Goal: Task Accomplishment & Management: Use online tool/utility

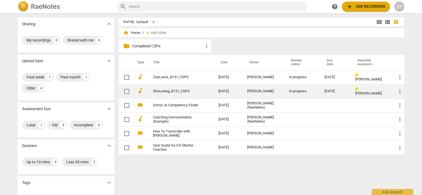
click at [160, 90] on link "ZhouJiang_B131_CSP3" at bounding box center [176, 91] width 46 height 4
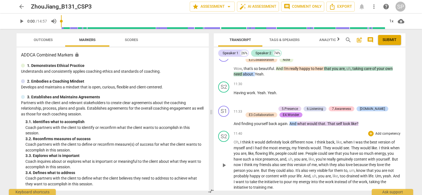
scroll to position [1049, 0]
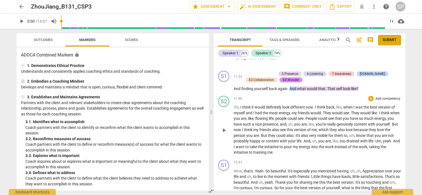
click at [224, 128] on span "play_arrow" at bounding box center [224, 130] width 7 height 7
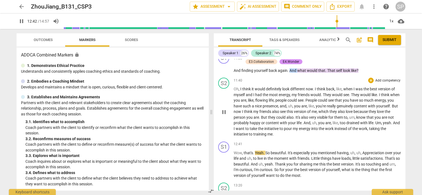
scroll to position [1077, 0]
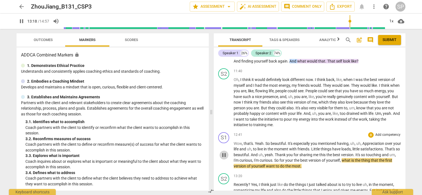
click at [225, 154] on span "pause" at bounding box center [224, 155] width 7 height 7
type input "799"
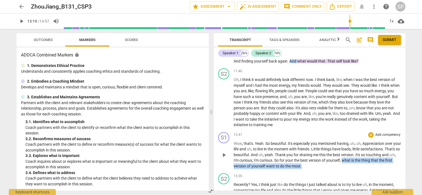
drag, startPoint x: 357, startPoint y: 159, endPoint x: 358, endPoint y: 166, distance: 7.5
click at [358, 166] on p "Wow , that's . Yeah . So beautiful . It's especially you mentioned having , uh …" at bounding box center [317, 155] width 167 height 28
click at [368, 134] on div "+" at bounding box center [371, 136] width 6 height 6
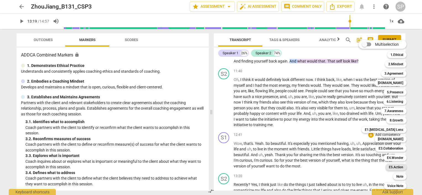
click at [395, 168] on b "E5.Action" at bounding box center [396, 167] width 14 height 7
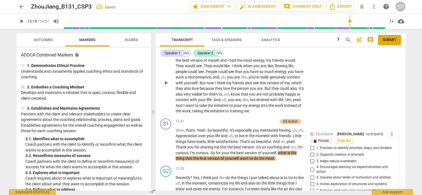
scroll to position [1284, 0]
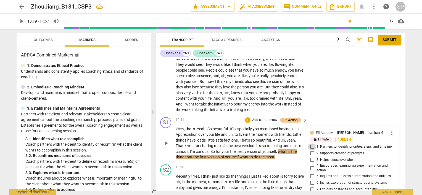
click at [311, 144] on input "1. Partners to identify priorities, steps, and timeline" at bounding box center [312, 147] width 9 height 7
checkbox input "true"
click at [309, 157] on input "3. Helps reduce overwhelm" at bounding box center [312, 160] width 9 height 7
checkbox input "true"
click at [310, 173] on input "5. Inquires about levels of motivation and abilities" at bounding box center [312, 176] width 9 height 7
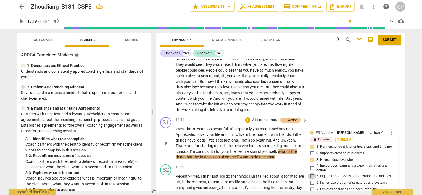
checkbox input "true"
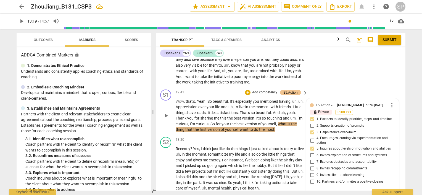
click at [315, 192] on textarea at bounding box center [348, 194] width 76 height 5
type textarea "A"
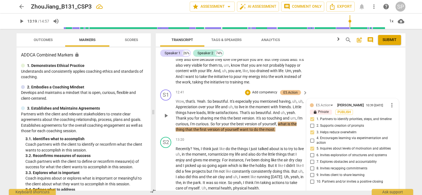
type textarea "A v"
type textarea "A ve"
type textarea "A ver"
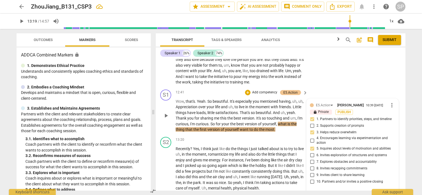
type textarea "A ver"
type textarea "A very"
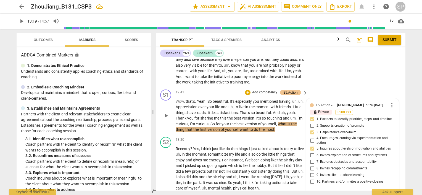
type textarea "A very g"
type textarea "A very go"
type textarea "A very goo"
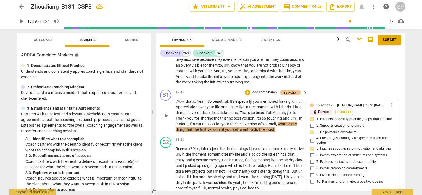
type textarea "A very goo"
type textarea "A very good"
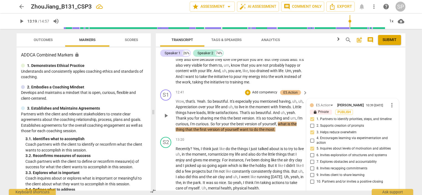
type textarea "A very good q"
type textarea "A very good qu"
type textarea "A very good que"
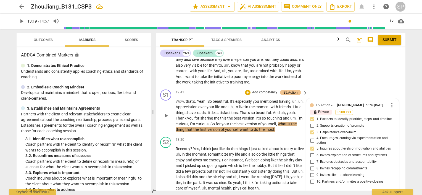
type textarea "A very good que"
type textarea "A very good ques"
type textarea "A very good quest"
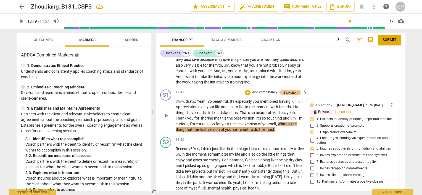
type textarea "A very good questi"
type textarea "A very good questio"
type textarea "A very good question"
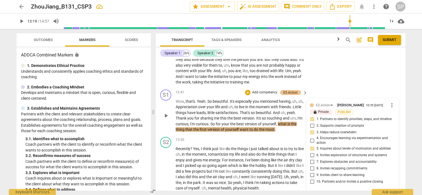
type textarea "A very good question"
type textarea "A very good question t"
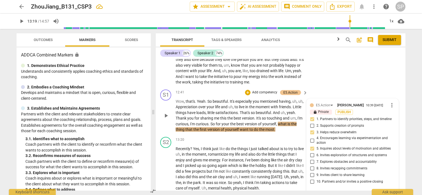
type textarea "A very good question to"
type textarea "A very good question to i"
type textarea "A very good question to in"
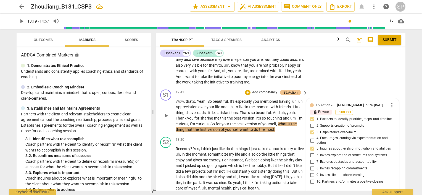
type textarea "A very good question to in"
type textarea "A very good question to inv"
type textarea "A very good question to invi"
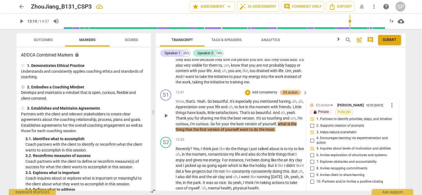
type textarea "A very good question to invit"
type textarea "A very good question to invite"
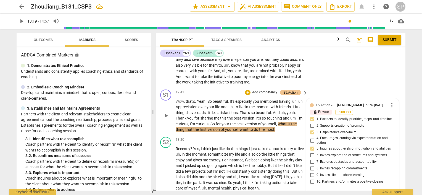
type textarea "A very good question to invite"
type textarea "A very good question to invite j"
type textarea "A very good question to invite [PERSON_NAME]"
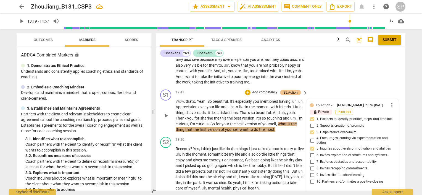
type textarea "A very good question to invite just"
type textarea "A very good question to invite just a"
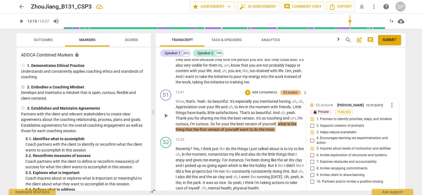
type textarea "A very good question to invite just a"
type textarea "A very good question to invite just a l"
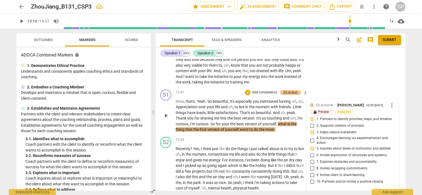
type textarea "A very good question to invite just a li"
type textarea "A very good question to invite just a lit"
type textarea "A very good question to invite just a litt"
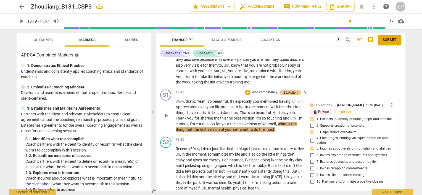
type textarea "A very good question to invite just a litt"
type textarea "A very good question to invite just a littl"
type textarea "A very good question to invite just a little"
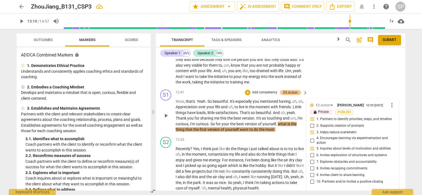
type textarea "A very good question to invite just a little"
type textarea "A very good question to invite just a littl"
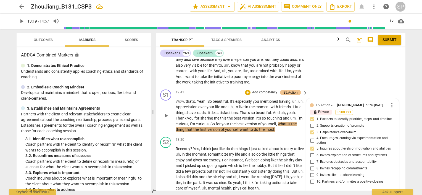
type textarea "A very good question to invite just a littl"
type textarea "A very good question to invite just a litt"
type textarea "A very good question to invite just a lit"
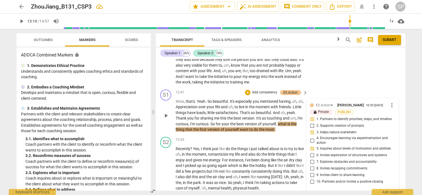
type textarea "A very good question to invite just a li"
type textarea "A very good question to invite just a l"
type textarea "A very good question to invite just a"
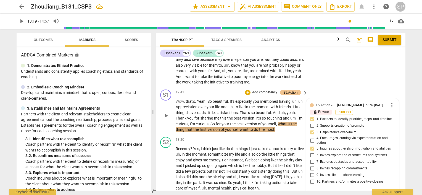
type textarea "A very good question to invite just a"
type textarea "A very good question to invite just"
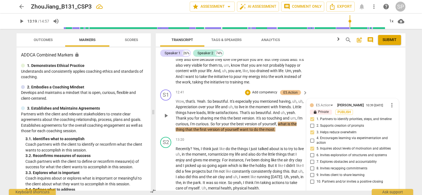
type textarea "A very good question to invite just"
type textarea "A very good question to invite [PERSON_NAME]"
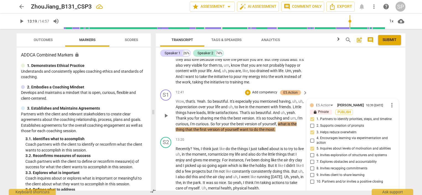
type textarea "A very good question to invite [PERSON_NAME]"
type textarea "A very good question to invite j"
type textarea "A very good question to invite"
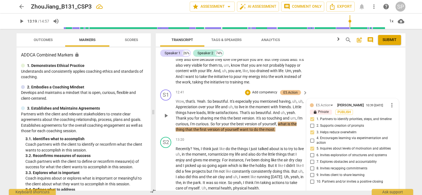
type textarea "A very good question to invite y"
type textarea "A very good question to invite yo"
type textarea "A very good question to invite you"
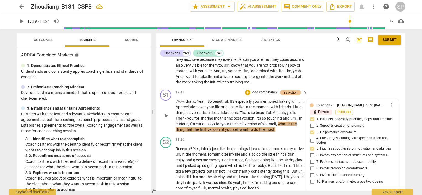
type textarea "A very good question to invite you"
type textarea "A very good question to invite your"
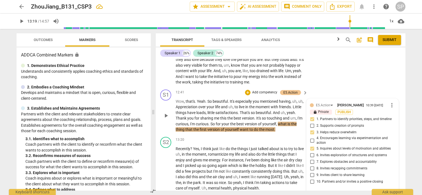
type textarea "A very good question to invite your c"
type textarea "A very good question to invite your cl"
type textarea "A very good question to invite your cli"
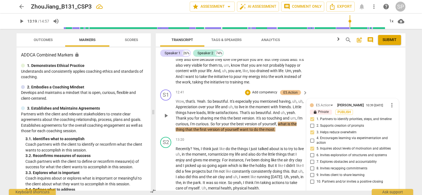
type textarea "A very good question to invite your cli"
type textarea "A very good question to invite your clie"
type textarea "A very good question to invite your clien"
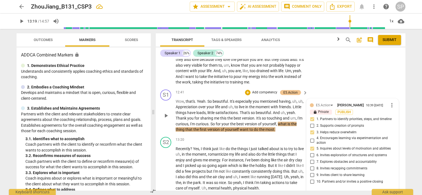
type textarea "A very good question to invite your client"
type textarea "A very good question to invite your client t"
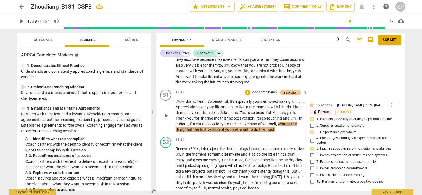
type textarea "A very good question to invite your client t"
type textarea "A very good question to invite your client to"
type textarea "A very good question to invite your client to c"
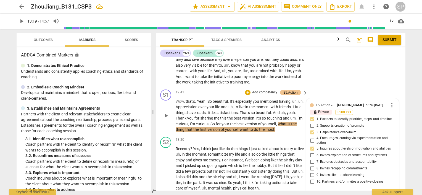
type textarea "A very good question to invite your client to co"
type textarea "A very good question to invite your client to con"
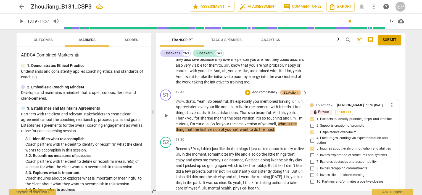
type textarea "A very good question to invite your client to cons"
type textarea "A very good question to invite your client to consi"
type textarea "A very good question to invite your client to consid"
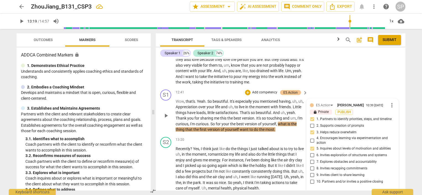
type textarea "A very good question to invite your client to consid"
type textarea "A very good question to invite your client to conside"
type textarea "A very good question to invite your client to consider"
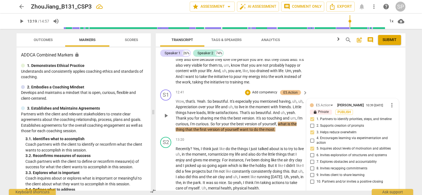
type textarea "A very good question to invite your client to consider"
type textarea "A very good question to invite your client to consider m"
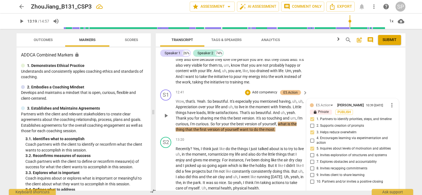
type textarea "A very good question to invite your client to consider ma"
type textarea "A very good question to invite your client to consider man"
type textarea "A very good question to invite your client to consider mana"
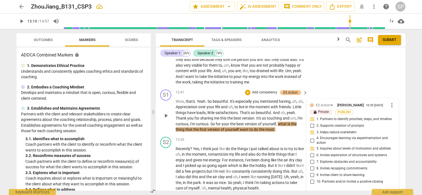
type textarea "A very good question to invite your client to consider mana"
type textarea "A very good question to invite your client to consider manag"
type textarea "A very good question to invite your client to consider manage"
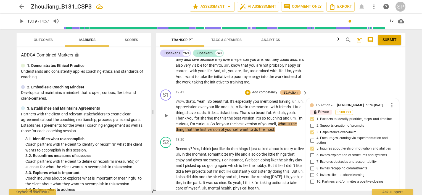
type textarea "A very good question to invite your client to consider managea"
type textarea "A very good question to invite your client to consider manageab"
type textarea "A very good question to invite your client to consider managea"
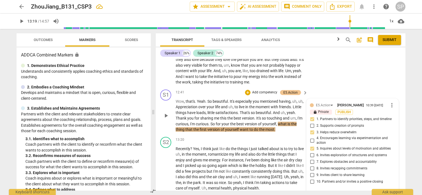
type textarea "A very good question to invite your client to consider managea"
type textarea "A very good question to invite your client to consider manage"
type textarea "A very good question to invite your client to consider managea"
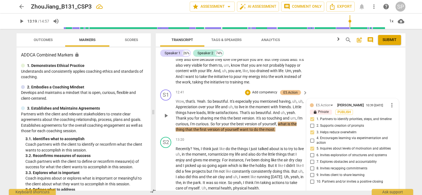
type textarea "A very good question to invite your client to consider manageab"
type textarea "A very good question to invite your client to consider manageabl"
type textarea "A very good question to invite your client to consider manageable"
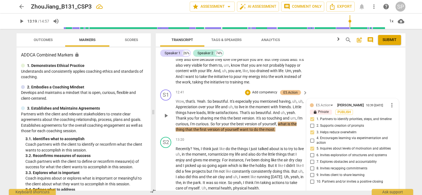
type textarea "A very good question to invite your client to consider manageable"
type textarea "A very good question to invite your client to consider manageable a"
type textarea "A very good question to invite your client to consider manageable ac"
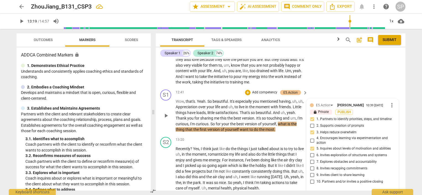
type textarea "A very good question to invite your client to consider manageable act"
type textarea "A very good question to invite your client to consider manageable acti"
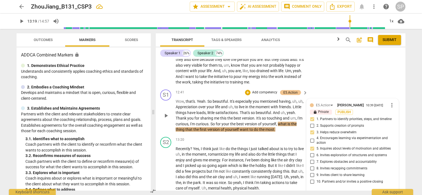
click at [388, 194] on span "send" at bounding box center [391, 197] width 6 height 6
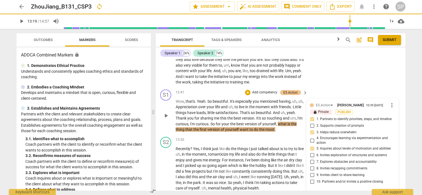
scroll to position [0, 0]
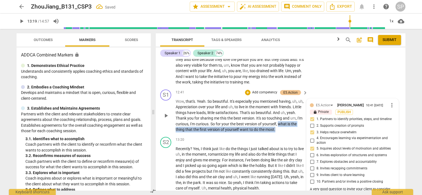
drag, startPoint x: 292, startPoint y: 108, endPoint x: 292, endPoint y: 115, distance: 7.2
click at [292, 115] on p "Wow , that's . Yeah . So beautiful . It's especially you mentioned having , uh …" at bounding box center [240, 116] width 129 height 34
click at [247, 90] on div "+" at bounding box center [248, 93] width 6 height 6
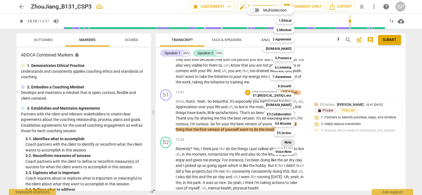
click at [285, 141] on b "Note" at bounding box center [287, 142] width 7 height 7
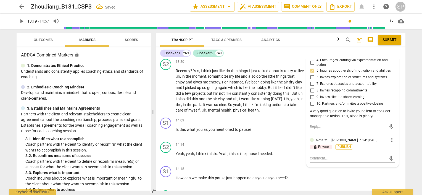
scroll to position [1394, 0]
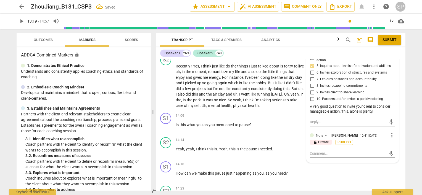
click at [310, 151] on textarea at bounding box center [348, 153] width 76 height 5
click at [361, 151] on textarea "Share an acknowledgement and ask your powerful question. Example:" at bounding box center [348, 156] width 76 height 10
click at [351, 151] on textarea "Ask your powerful question. Example:" at bounding box center [348, 153] width 76 height 5
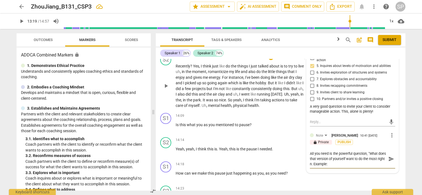
click at [165, 83] on span "play_arrow" at bounding box center [166, 86] width 7 height 7
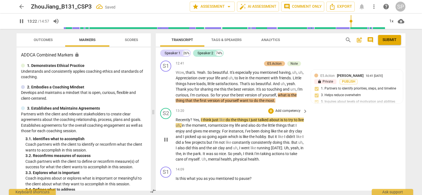
scroll to position [1339, 0]
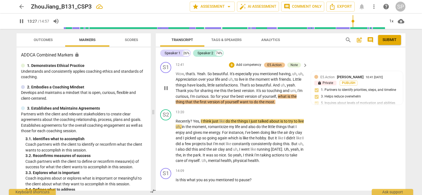
click at [163, 85] on span "pause" at bounding box center [166, 88] width 7 height 7
drag, startPoint x: 221, startPoint y: 80, endPoint x: 250, endPoint y: 83, distance: 29.1
click at [250, 83] on p "Wow , that's . Yeah . So beautiful . It's especially you mentioned having , uh …" at bounding box center [240, 88] width 129 height 34
click at [167, 85] on span "play_arrow" at bounding box center [166, 88] width 7 height 7
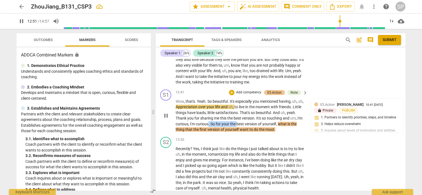
scroll to position [1256, 0]
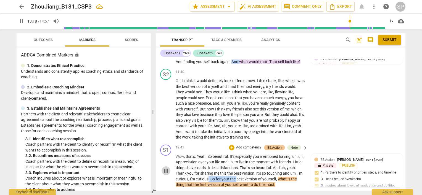
click at [166, 168] on span "pause" at bounding box center [166, 171] width 7 height 7
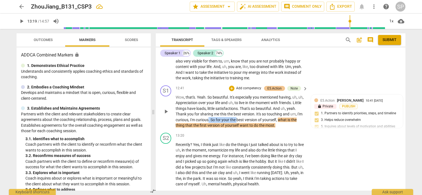
scroll to position [1284, 0]
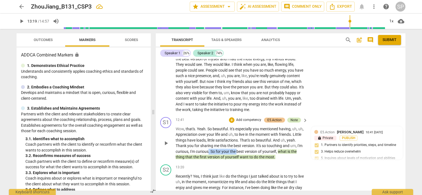
click at [294, 118] on div "Note" at bounding box center [293, 120] width 7 height 5
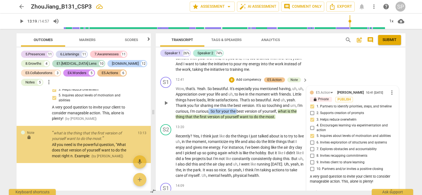
scroll to position [1394, 0]
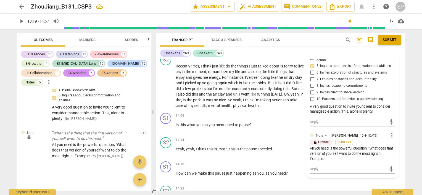
click at [389, 132] on span "more_vert" at bounding box center [391, 135] width 7 height 7
click at [391, 120] on li "Edit" at bounding box center [396, 121] width 19 height 10
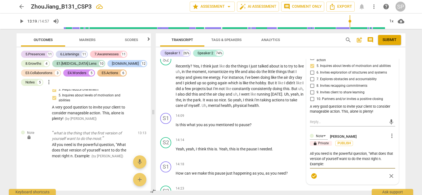
drag, startPoint x: 309, startPoint y: 139, endPoint x: 342, endPoint y: 150, distance: 34.6
click at [342, 151] on textarea "All you need is the powerful question, "What does that version of yourself want…" at bounding box center [352, 159] width 85 height 16
click at [313, 173] on span "check_circle" at bounding box center [314, 176] width 7 height 7
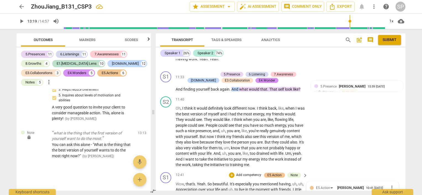
scroll to position [1256, 0]
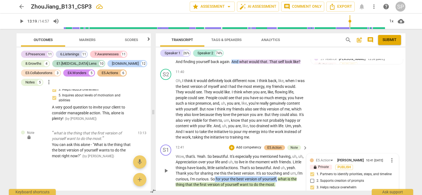
drag, startPoint x: 228, startPoint y: 165, endPoint x: 291, endPoint y: 165, distance: 62.4
click at [291, 165] on p "Wow , that's . Yeah . So beautiful . It's especially you mentioned having , uh …" at bounding box center [240, 171] width 129 height 34
click at [232, 145] on div "+" at bounding box center [232, 148] width 6 height 6
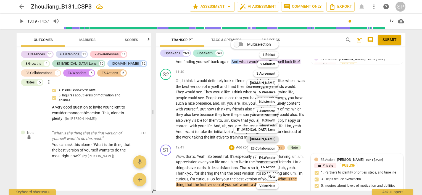
click at [272, 138] on b "[DOMAIN_NAME]" at bounding box center [262, 139] width 25 height 7
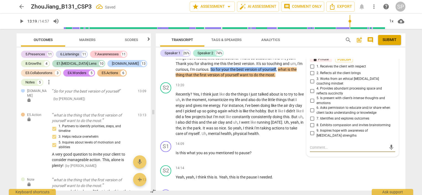
scroll to position [1338, 0]
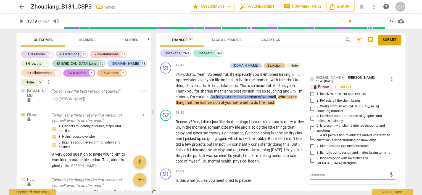
click at [311, 98] on input "2. Reflects all the client brings" at bounding box center [312, 101] width 9 height 7
click at [311, 106] on input "3. Works from an ethical [MEDICAL_DATA] coaching mindset" at bounding box center [312, 109] width 9 height 7
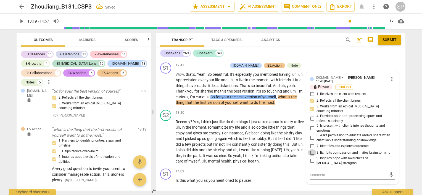
click at [310, 150] on input "8. Exhibits compassion and invites brainstorming" at bounding box center [312, 153] width 9 height 7
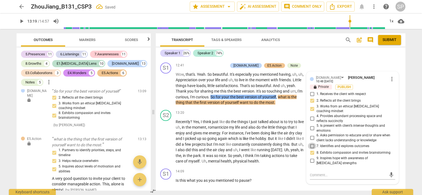
click at [311, 143] on input "7. Identifies and explores outcomes" at bounding box center [312, 146] width 9 height 7
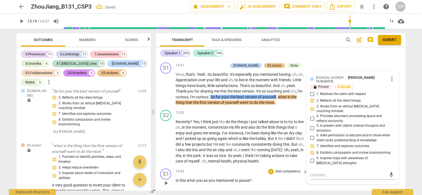
click at [267, 178] on p "Is this what you as you mentioned to pause ?" at bounding box center [240, 181] width 129 height 6
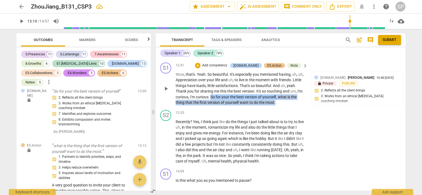
drag, startPoint x: 224, startPoint y: 80, endPoint x: 290, endPoint y: 87, distance: 65.8
click at [290, 87] on p "Wow , that's . Yeah . So beautiful . It's especially you mentioned having , uh …" at bounding box center [240, 89] width 129 height 34
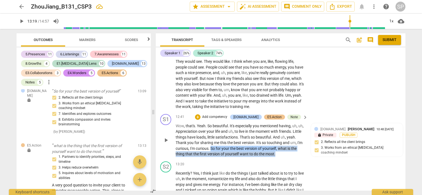
scroll to position [1283, 0]
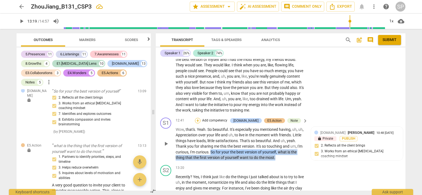
click at [200, 118] on div "+" at bounding box center [198, 121] width 6 height 6
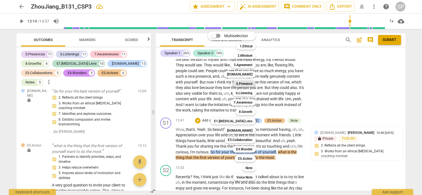
click at [246, 84] on b "5.Presence" at bounding box center [244, 84] width 16 height 7
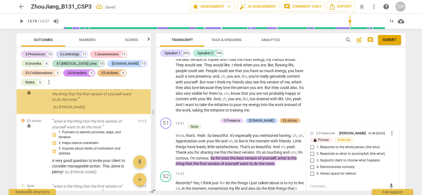
scroll to position [3711, 0]
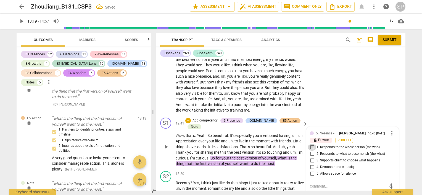
click at [311, 144] on input "1. Responds to the whole person (the who)" at bounding box center [312, 147] width 9 height 7
click at [309, 151] on input "2. Responds to what to accomplish (the what)" at bounding box center [312, 154] width 9 height 7
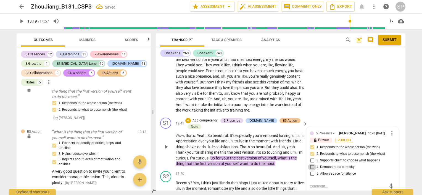
click at [312, 164] on input "4. Demonstrates curiosity" at bounding box center [312, 167] width 9 height 7
click at [294, 172] on p "Add competency" at bounding box center [288, 174] width 26 height 5
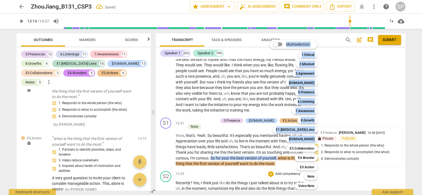
drag, startPoint x: 224, startPoint y: 142, endPoint x: 272, endPoint y: 151, distance: 48.6
click at [272, 151] on div "Multiselection m 1.Ethical 1 2.Mindset 2 3.Agreement 3 [DOMAIN_NAME] 4 5.Presen…" at bounding box center [211, 97] width 422 height 195
click at [249, 157] on div at bounding box center [211, 97] width 422 height 195
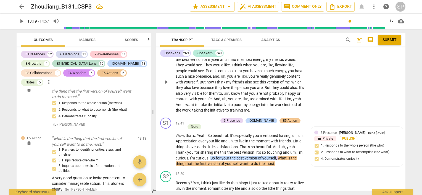
click at [318, 94] on div "S2 play_arrow pause 11:40 + Add competency keyboard_arrow_right Oh , I think it…" at bounding box center [281, 78] width 250 height 76
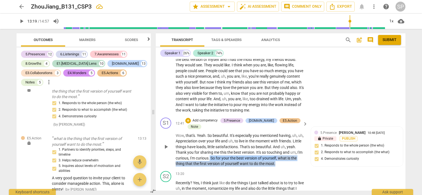
drag, startPoint x: 223, startPoint y: 144, endPoint x: 285, endPoint y: 150, distance: 61.9
click at [285, 150] on p "Wow , that's . Yeah . So beautiful . It's especially you mentioned having , uh …" at bounding box center [240, 150] width 129 height 34
click at [188, 118] on div "+" at bounding box center [188, 121] width 6 height 6
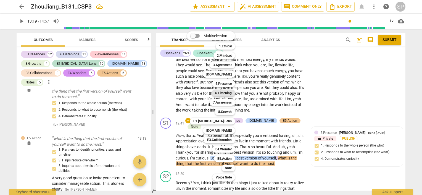
click at [220, 93] on b "6.Listening" at bounding box center [223, 93] width 17 height 7
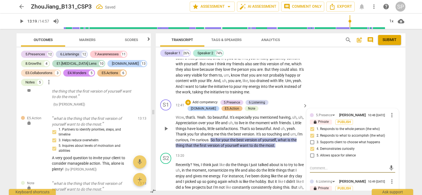
scroll to position [1338, 0]
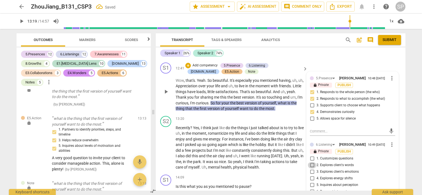
click at [311, 162] on input "2. Explores client's words" at bounding box center [312, 165] width 9 height 7
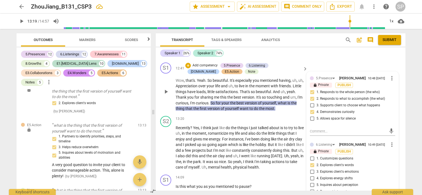
click at [311, 182] on input "5. Inquires about perception" at bounding box center [312, 185] width 9 height 7
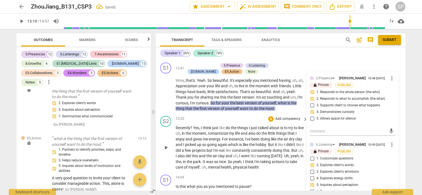
click at [236, 116] on div "13:20 + Add competency keyboard_arrow_right" at bounding box center [242, 119] width 133 height 6
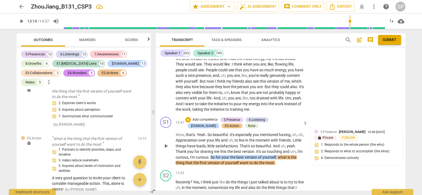
scroll to position [1283, 0]
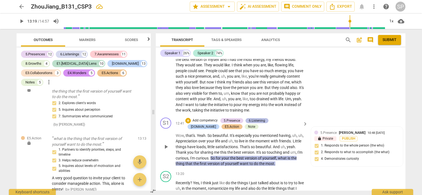
click at [252, 118] on div "6.Listening" at bounding box center [257, 120] width 16 height 5
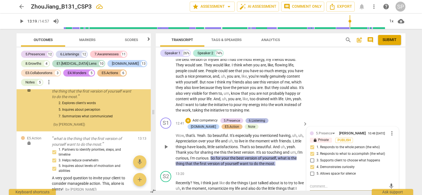
scroll to position [3775, 0]
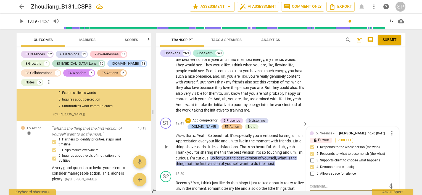
click at [388, 130] on span "more_vert" at bounding box center [391, 133] width 7 height 7
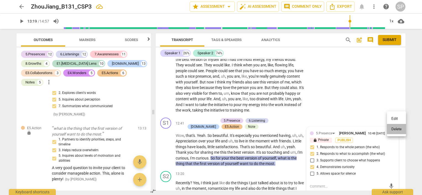
click at [391, 129] on li "Delete" at bounding box center [396, 129] width 19 height 10
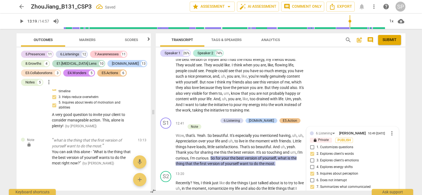
scroll to position [3721, 0]
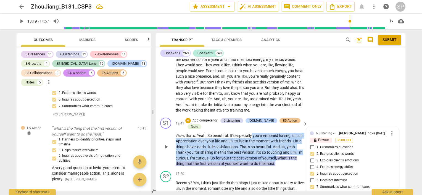
drag, startPoint x: 252, startPoint y: 121, endPoint x: 290, endPoint y: 144, distance: 44.7
click at [290, 144] on p "Wow , that's . Yeah . So beautiful . It's especially you mentioned having , uh …" at bounding box center [240, 150] width 129 height 34
click at [188, 118] on div "+" at bounding box center [188, 121] width 6 height 6
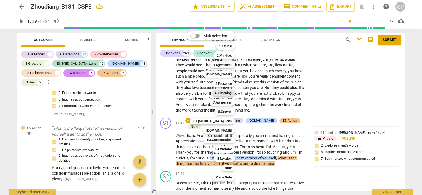
click at [229, 92] on b "6.Listening" at bounding box center [223, 93] width 17 height 7
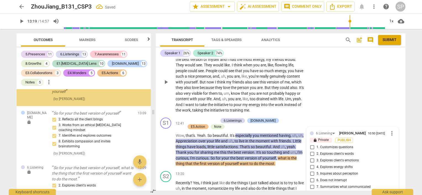
scroll to position [3671, 0]
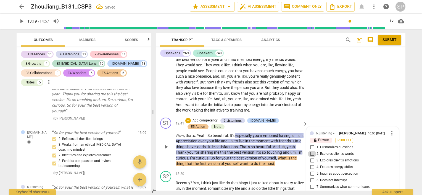
click at [310, 151] on input "2. Explores client's words" at bounding box center [312, 154] width 9 height 7
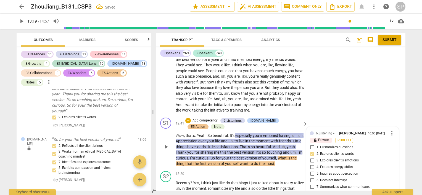
click at [311, 171] on input "5. Inquires about perception" at bounding box center [312, 174] width 9 height 7
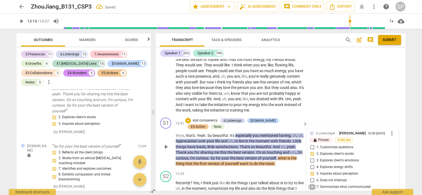
click at [310, 184] on input "7. Summarizes what communicated" at bounding box center [312, 187] width 9 height 7
click at [310, 144] on input "1. Customizes questions" at bounding box center [312, 147] width 9 height 7
click at [316, 116] on div "S1 play_arrow pause 12:41 + Add competency 6.Listenings [DOMAIN_NAME] E5.Action…" at bounding box center [281, 143] width 250 height 54
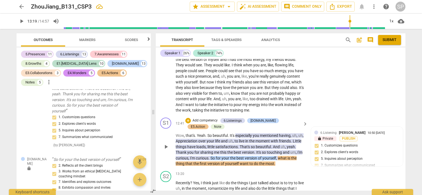
click at [291, 152] on div "S1 play_arrow pause 12:41 + Add competency 6.Listenings [DOMAIN_NAME] E5.Action…" at bounding box center [281, 143] width 250 height 54
click at [286, 152] on p "Wow , that's . Yeah . So beautiful . It's especially you mentioned having , uh …" at bounding box center [240, 150] width 129 height 34
click at [314, 94] on div "S2 play_arrow pause 11:40 + Add competency keyboard_arrow_right Oh , I think it…" at bounding box center [281, 78] width 250 height 76
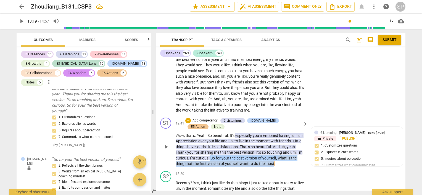
drag, startPoint x: 222, startPoint y: 142, endPoint x: 284, endPoint y: 151, distance: 62.7
click at [284, 151] on p "Wow , that's . Yeah . So beautiful . It's especially you mentioned having , uh …" at bounding box center [240, 150] width 129 height 34
click at [186, 118] on div "+" at bounding box center [188, 121] width 6 height 6
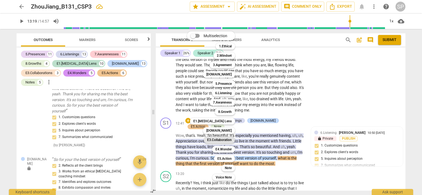
click at [224, 139] on b "E3.Collaboration" at bounding box center [219, 140] width 25 height 7
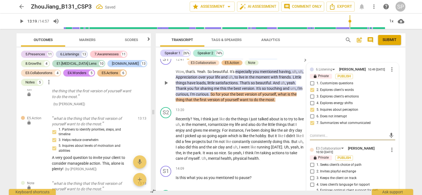
scroll to position [1393, 0]
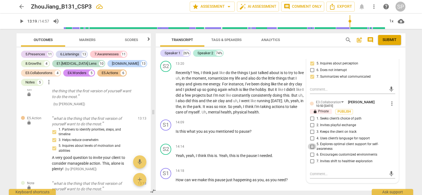
click at [311, 144] on input "5. Explores optimal client support for self-awareness" at bounding box center [312, 147] width 9 height 7
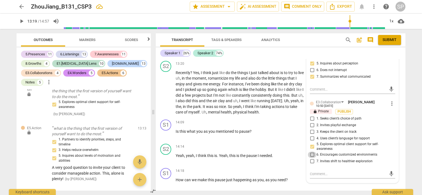
click at [312, 152] on input "6. Encourages customized environments" at bounding box center [312, 155] width 9 height 7
click at [232, 120] on div "14:09 + Add competency keyboard_arrow_right" at bounding box center [242, 123] width 133 height 6
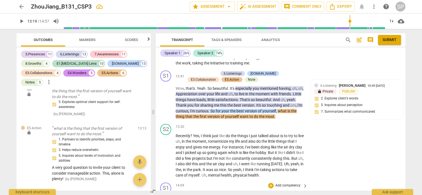
scroll to position [1311, 0]
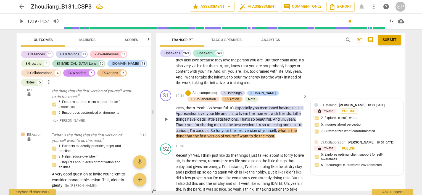
click at [315, 152] on div "E3.Collaboration [PERSON_NAME] 10:50 [DATE] lock Private Publish 5. Explores op…" at bounding box center [356, 156] width 85 height 32
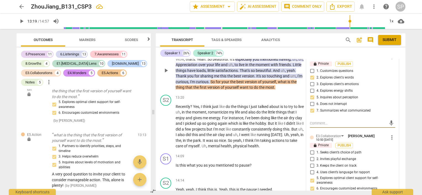
scroll to position [1366, 0]
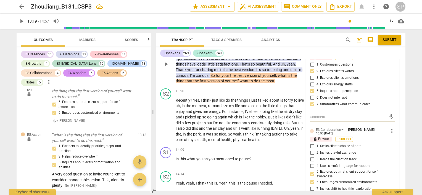
click at [390, 128] on span "more_vert" at bounding box center [391, 131] width 7 height 7
click at [390, 117] on li "Edit" at bounding box center [396, 117] width 19 height 10
click at [307, 168] on div "6.Listening [PERSON_NAME] 10:49 [DATE] more_vert lock Private Publish 1. Custom…" at bounding box center [352, 132] width 92 height 176
click at [309, 179] on input "6. Encourages customized environments" at bounding box center [312, 182] width 9 height 7
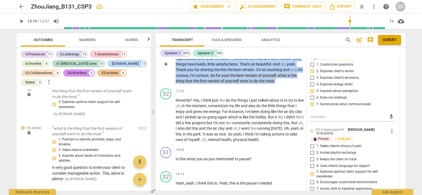
drag, startPoint x: 224, startPoint y: 59, endPoint x: 288, endPoint y: 69, distance: 64.6
click at [288, 69] on div "Speaker 1 26% Speaker 2 74% [PERSON_NAME] Summary: The client has started her o…" at bounding box center [281, 119] width 250 height 144
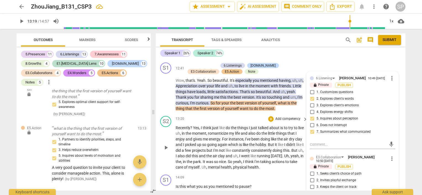
click at [234, 114] on div "S2 play_arrow pause 13:20 + Add competency keyboard_arrow_right Recently ? Yes …" at bounding box center [281, 143] width 250 height 59
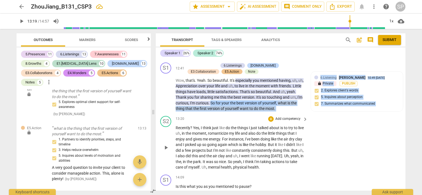
drag, startPoint x: 225, startPoint y: 88, endPoint x: 294, endPoint y: 99, distance: 70.0
click at [294, 99] on div "[PERSON_NAME] Summary: The client has started her own business for a year and c…" at bounding box center [281, 125] width 250 height 132
click at [290, 114] on div "S2 play_arrow pause 13:20 + Add competency keyboard_arrow_right Recently ? Yes …" at bounding box center [281, 143] width 250 height 59
click at [301, 97] on p "Wow , that's . Yeah . So beautiful . It's especially you mentioned having , uh …" at bounding box center [240, 95] width 129 height 34
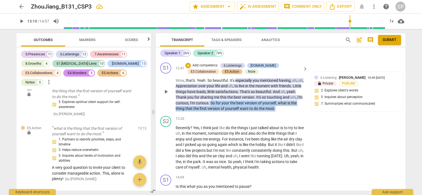
drag, startPoint x: 224, startPoint y: 87, endPoint x: 288, endPoint y: 97, distance: 64.9
click at [288, 97] on div "S1 play_arrow pause 12:41 + Add competency 6.Listenings [DOMAIN_NAME] E3.Collab…" at bounding box center [281, 87] width 250 height 54
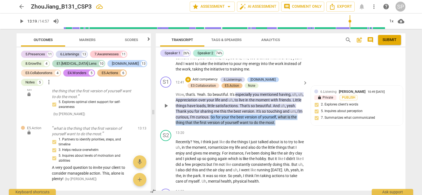
scroll to position [1311, 0]
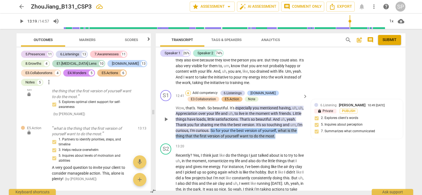
click at [187, 91] on div "+" at bounding box center [188, 94] width 6 height 6
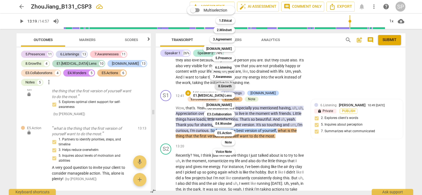
click at [229, 87] on b "8.Growth" at bounding box center [225, 86] width 14 height 7
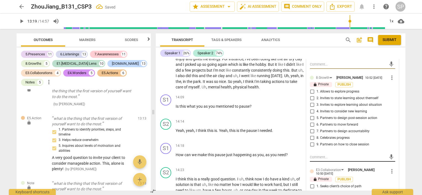
scroll to position [1421, 0]
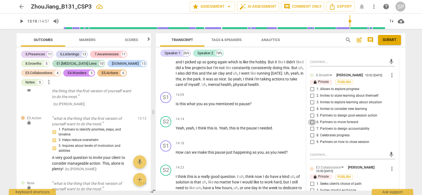
click at [311, 119] on input "6. Partners to move forward" at bounding box center [312, 122] width 9 height 7
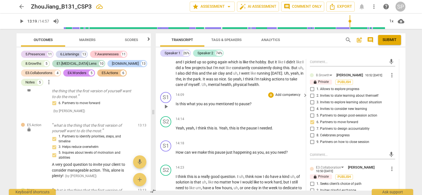
click at [276, 101] on p "Is this what you as you mentioned to pause ?" at bounding box center [240, 104] width 129 height 6
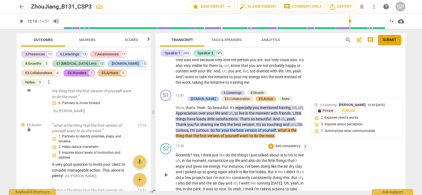
scroll to position [1311, 0]
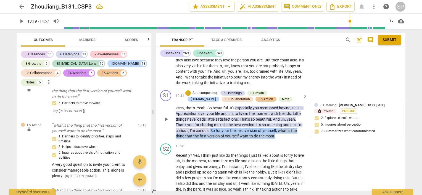
drag, startPoint x: 223, startPoint y: 115, endPoint x: 291, endPoint y: 121, distance: 68.1
click at [291, 121] on p "Wow , that's . Yeah . So beautiful . It's especially you mentioned having , uh …" at bounding box center [240, 122] width 129 height 34
click at [188, 91] on div "+" at bounding box center [188, 94] width 6 height 6
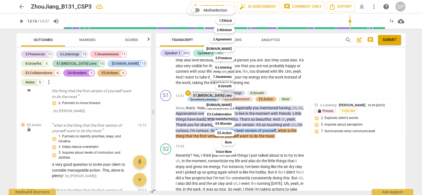
click at [224, 95] on b "E1.[MEDICAL_DATA] Lens" at bounding box center [212, 95] width 38 height 7
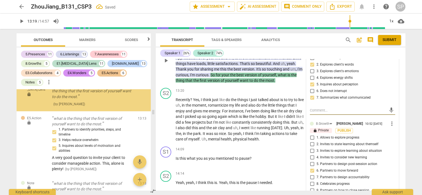
scroll to position [1476, 0]
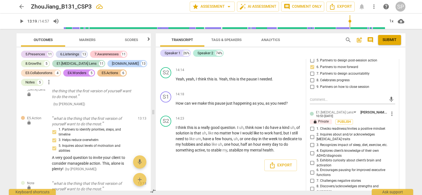
click at [311, 160] on input "5. Exhibits curiosity about client’s brain and activation" at bounding box center [312, 163] width 9 height 7
click at [310, 178] on input "7. Challenges negative stories" at bounding box center [312, 181] width 9 height 7
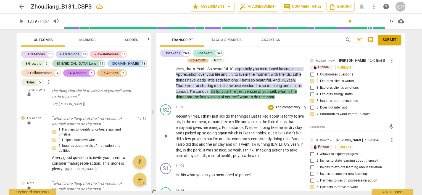
scroll to position [1311, 0]
